Goal: Find specific page/section: Find specific page/section

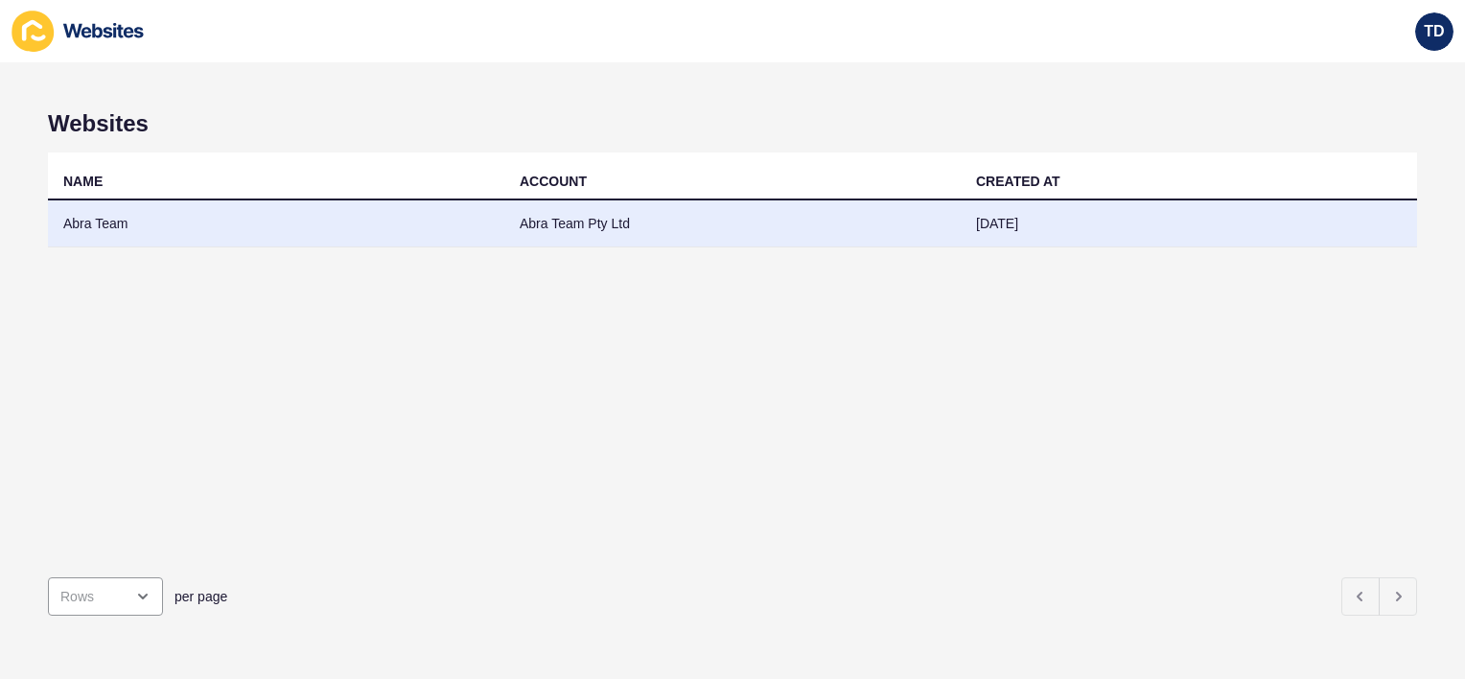
click at [399, 236] on td "Abra Team" at bounding box center [276, 223] width 456 height 47
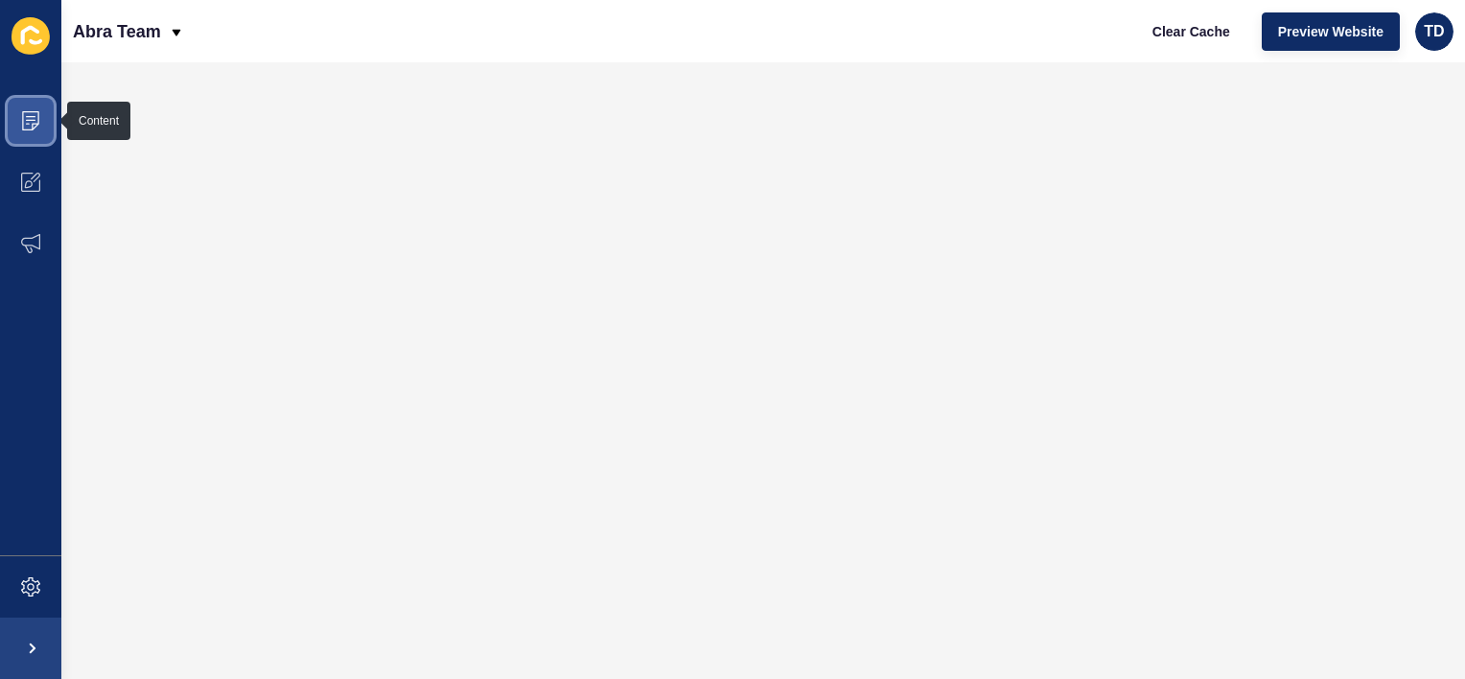
click at [39, 127] on icon at bounding box center [30, 120] width 19 height 19
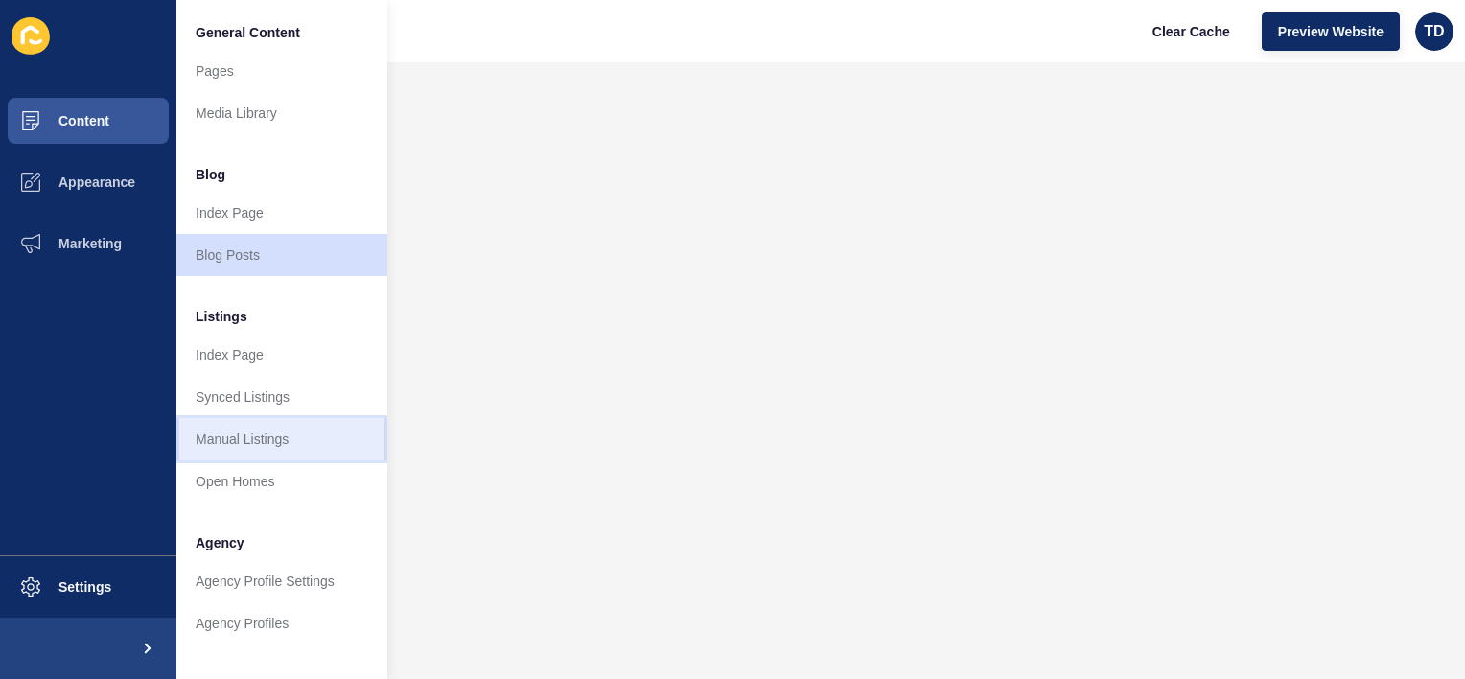
click at [254, 429] on link "Manual Listings" at bounding box center [281, 439] width 211 height 42
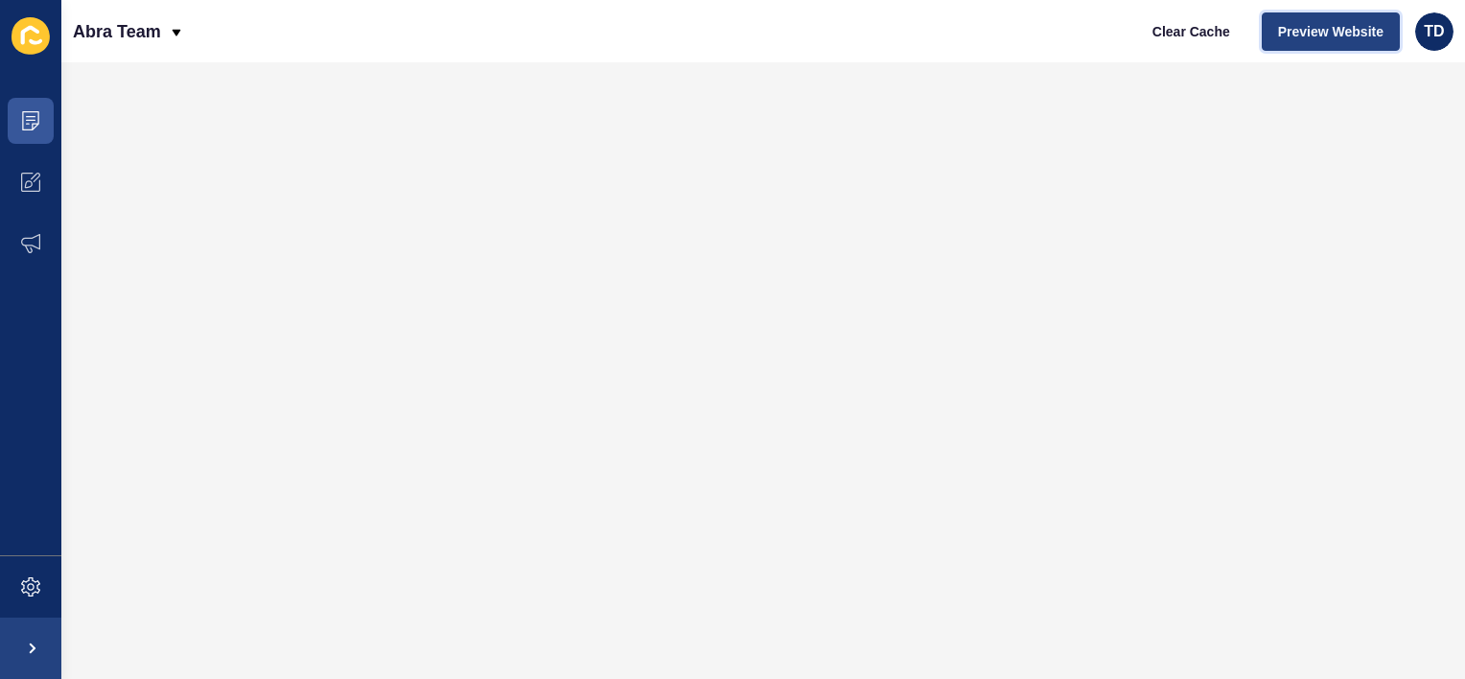
click at [1384, 34] on button "Preview Website" at bounding box center [1331, 31] width 138 height 38
click at [25, 128] on icon at bounding box center [30, 120] width 19 height 19
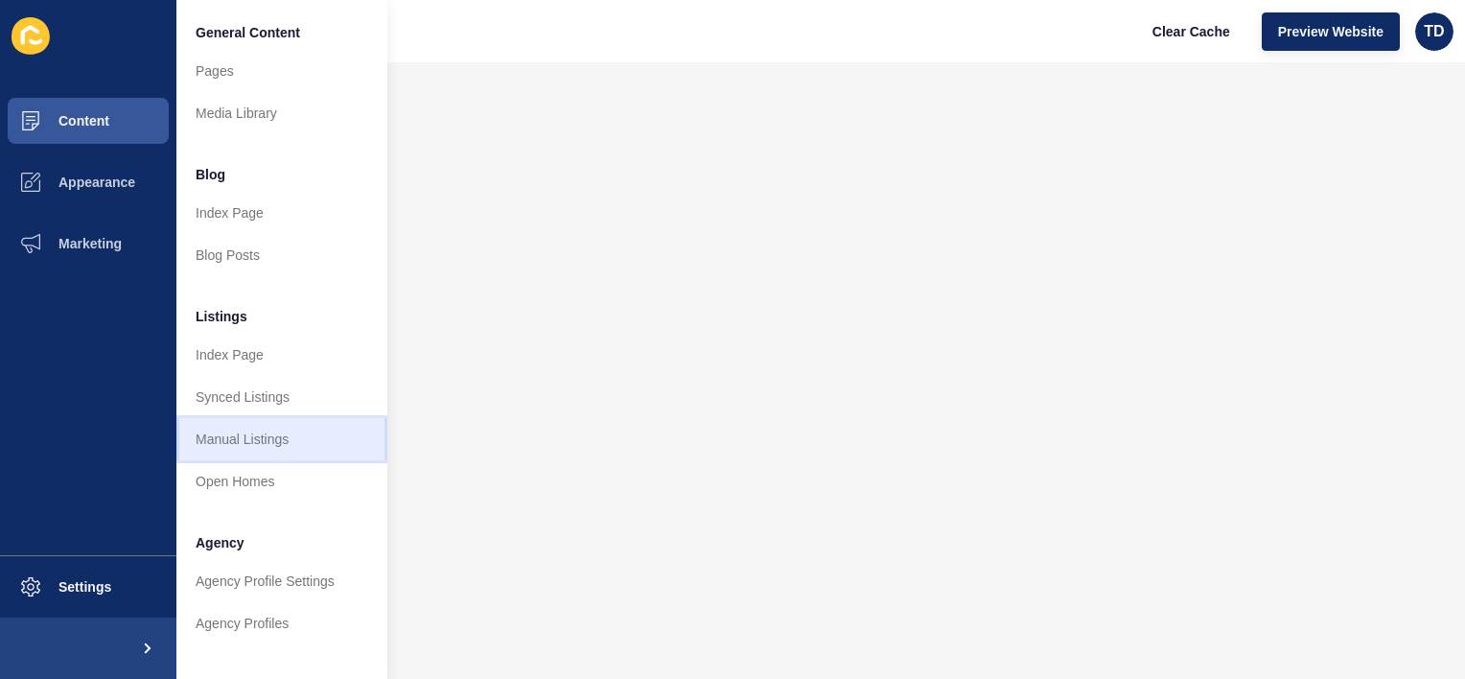
click at [252, 433] on link "Manual Listings" at bounding box center [281, 439] width 211 height 42
